Goal: Task Accomplishment & Management: Manage account settings

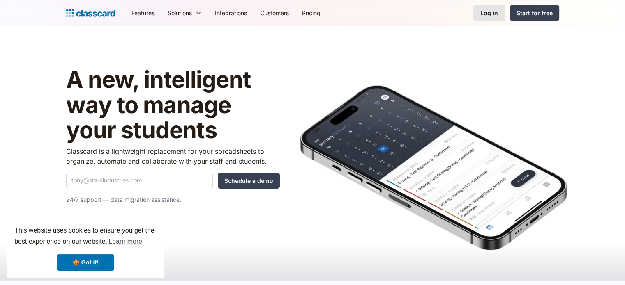
click at [488, 20] on link "Log in" at bounding box center [489, 13] width 32 height 17
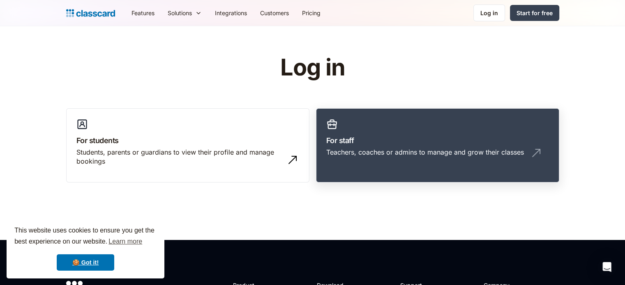
click at [434, 132] on link "For staff Teachers, coaches or admins to manage and grow their classes" at bounding box center [437, 145] width 243 height 75
